Goal: Information Seeking & Learning: Learn about a topic

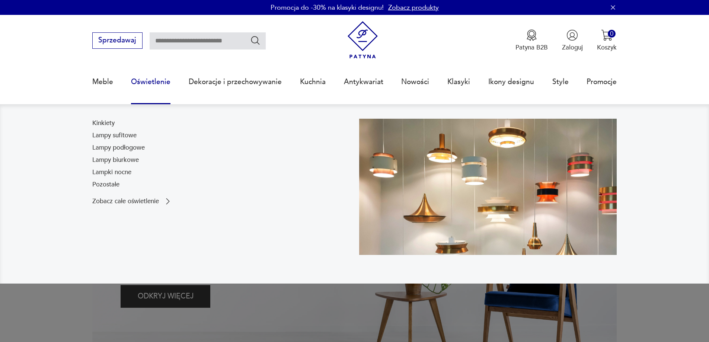
click at [147, 81] on link "Oświetlenie" at bounding box center [150, 82] width 39 height 34
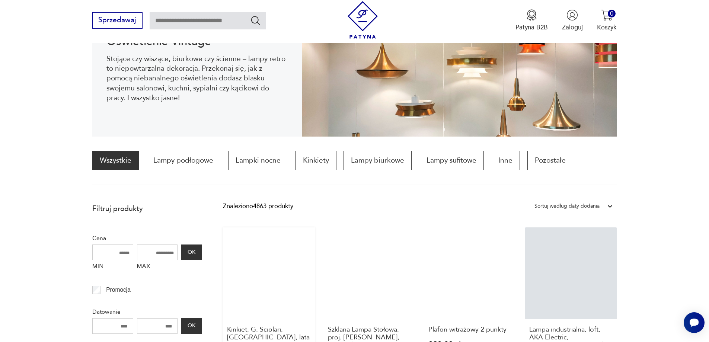
scroll to position [173, 0]
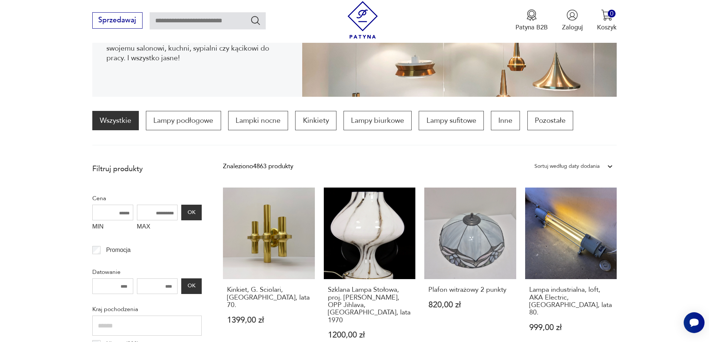
click at [573, 166] on div "Sortuj według daty dodania" at bounding box center [567, 167] width 65 height 10
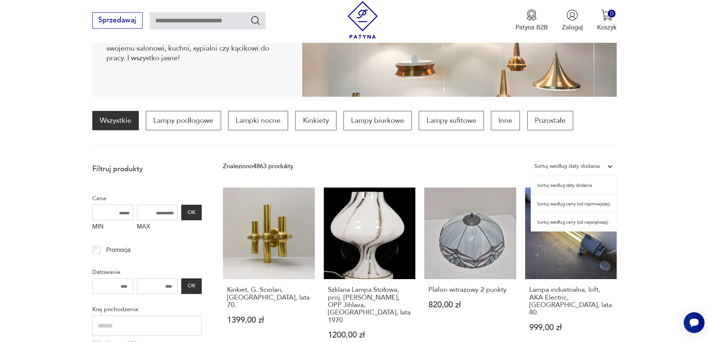
click at [578, 186] on div "Sortuj według daty dodania" at bounding box center [574, 185] width 86 height 19
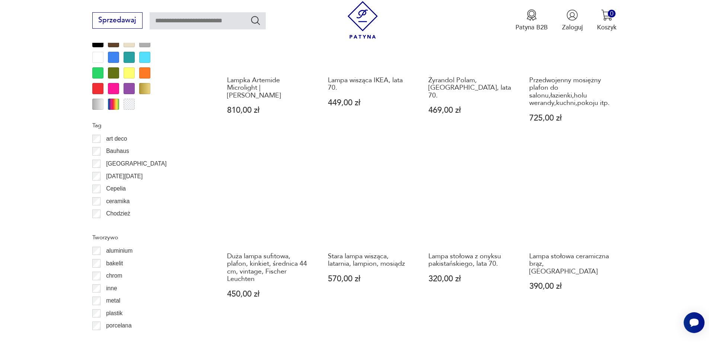
scroll to position [929, 0]
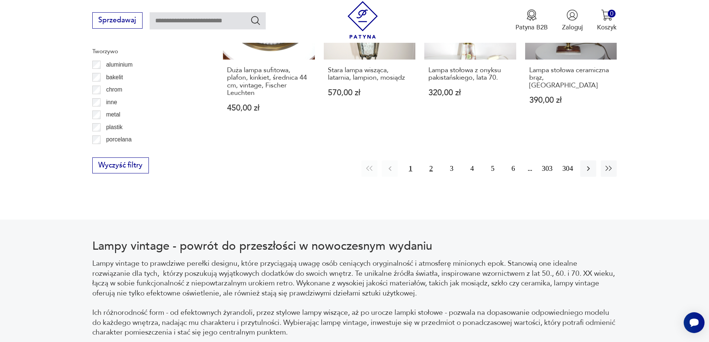
click at [431, 161] on button "2" at bounding box center [431, 169] width 16 height 16
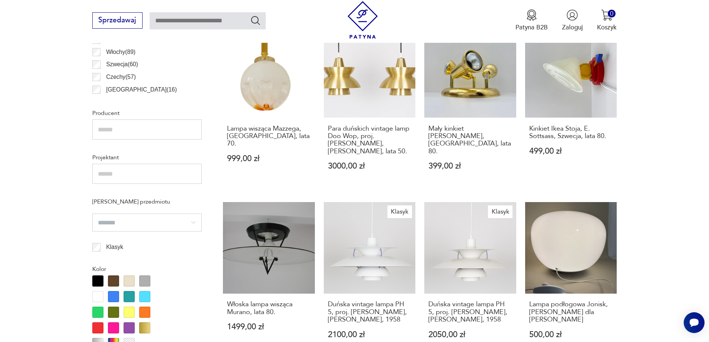
scroll to position [594, 0]
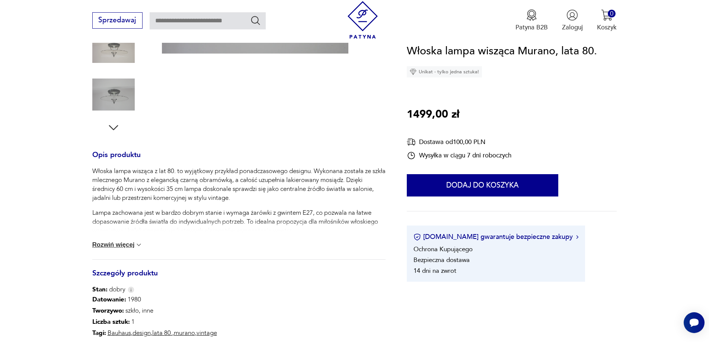
scroll to position [223, 0]
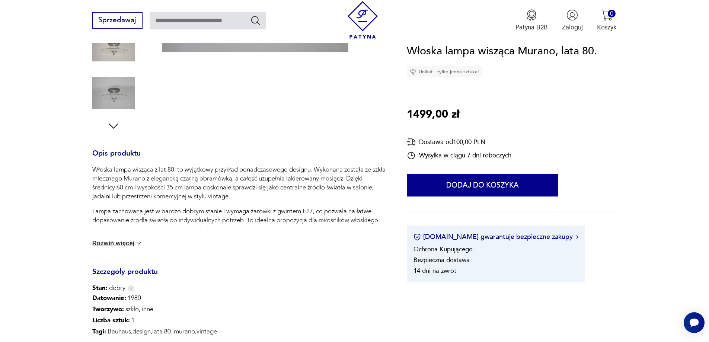
click at [135, 242] on img at bounding box center [138, 243] width 7 height 7
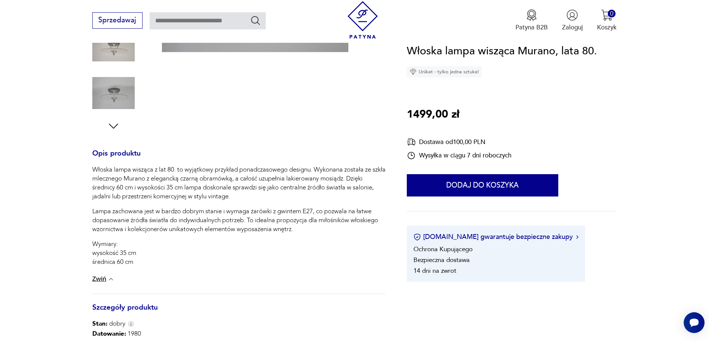
scroll to position [0, 0]
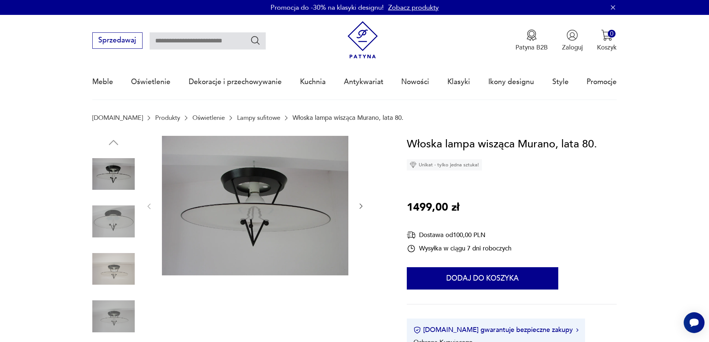
click at [362, 207] on icon "button" at bounding box center [361, 206] width 3 height 5
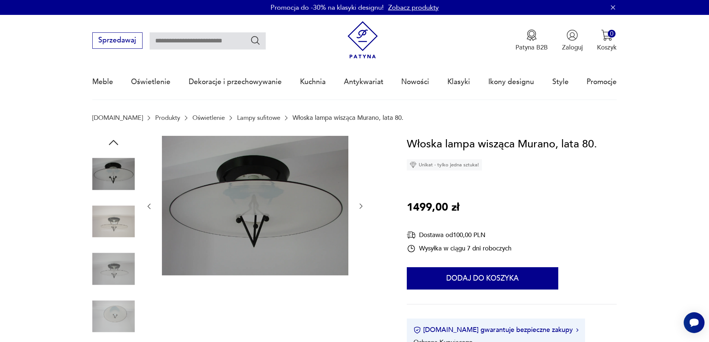
click at [362, 207] on icon "button" at bounding box center [361, 206] width 3 height 5
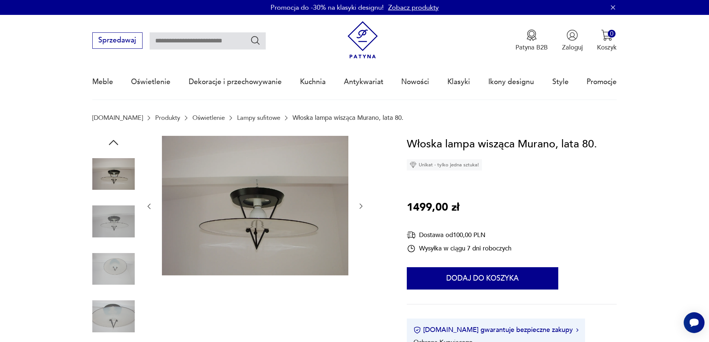
click at [362, 207] on icon "button" at bounding box center [361, 206] width 3 height 5
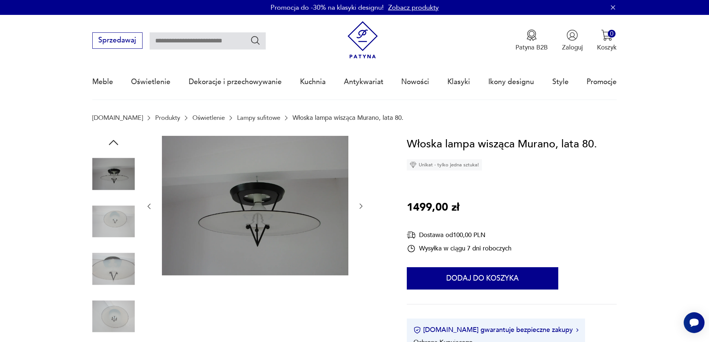
click at [362, 207] on icon "button" at bounding box center [361, 206] width 3 height 5
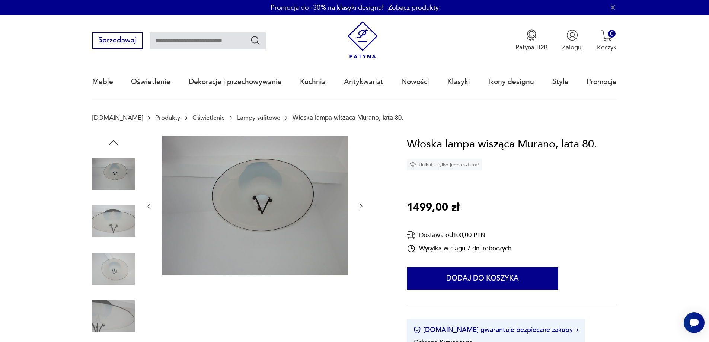
click at [362, 207] on icon "button" at bounding box center [361, 206] width 3 height 5
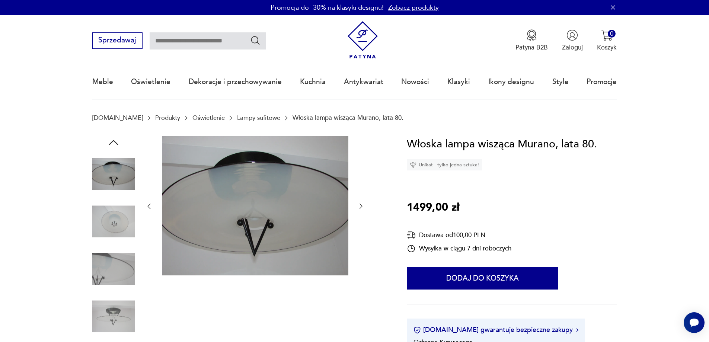
click at [362, 207] on icon "button" at bounding box center [361, 206] width 3 height 5
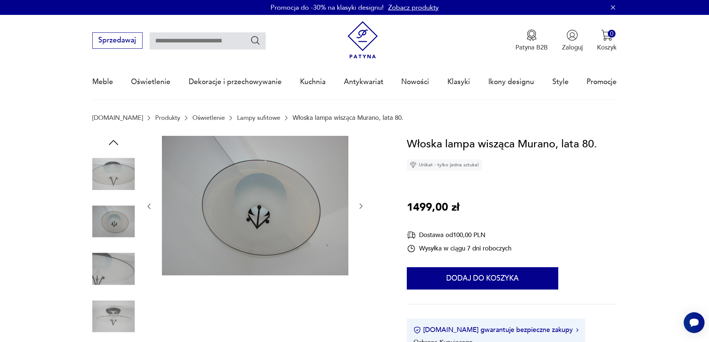
click at [362, 207] on icon "button" at bounding box center [361, 206] width 3 height 5
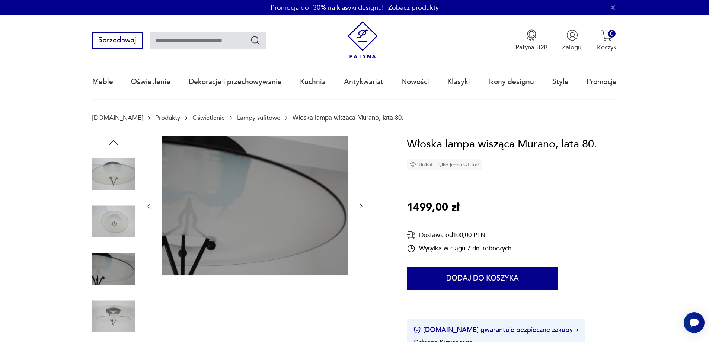
click at [362, 207] on icon "button" at bounding box center [361, 206] width 3 height 5
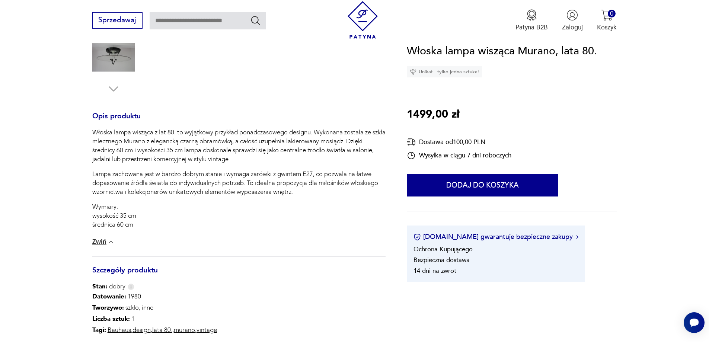
scroll to position [447, 0]
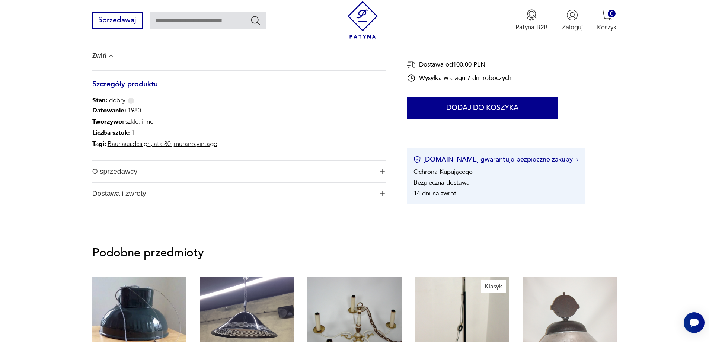
click at [374, 175] on button "O sprzedawcy" at bounding box center [238, 172] width 293 height 22
